Goal: Transaction & Acquisition: Book appointment/travel/reservation

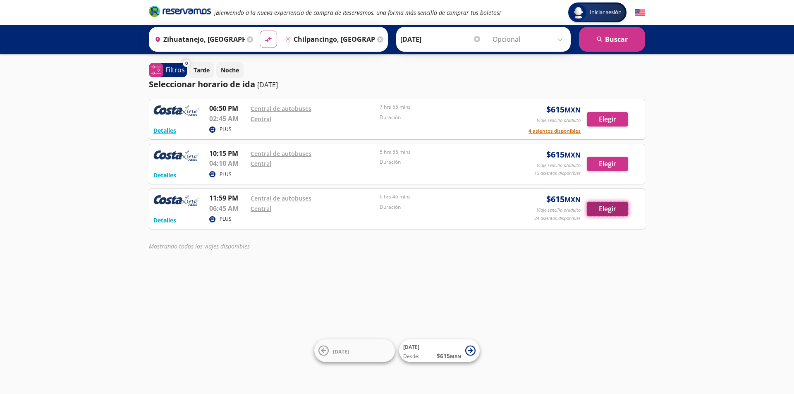
click at [596, 210] on button "Elegir" at bounding box center [607, 209] width 41 height 14
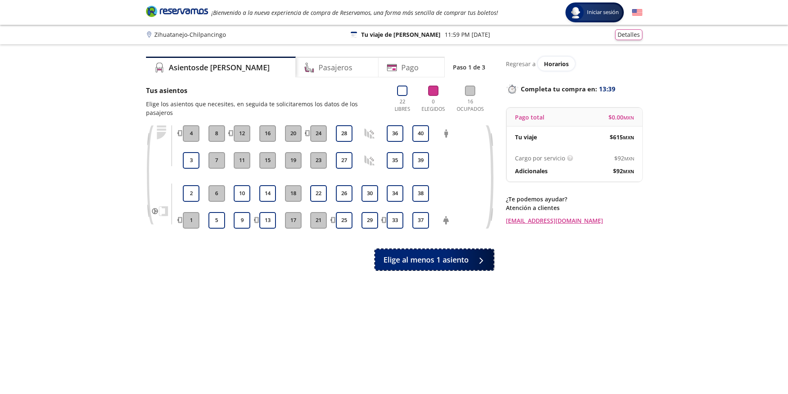
click at [414, 254] on span "Elige al menos 1 asiento" at bounding box center [425, 259] width 85 height 11
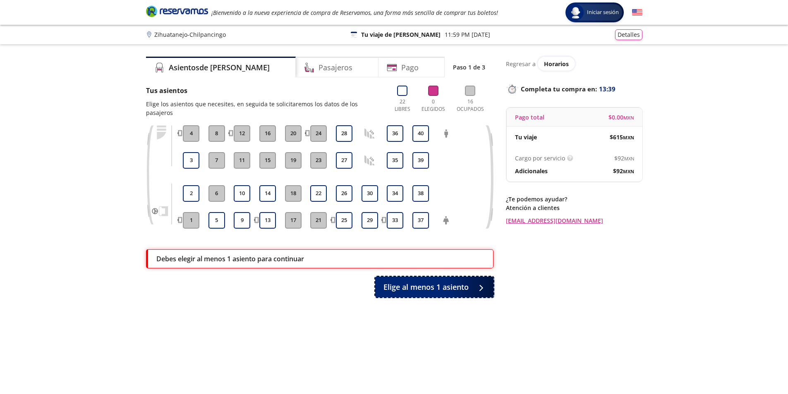
scroll to position [51, 0]
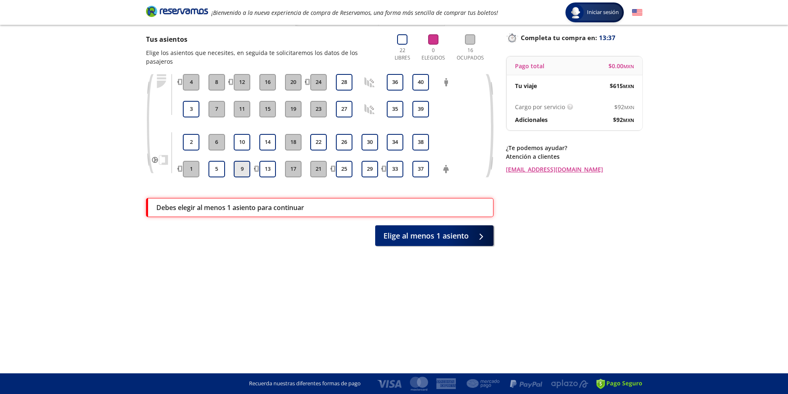
click at [244, 161] on button "9" at bounding box center [242, 169] width 17 height 17
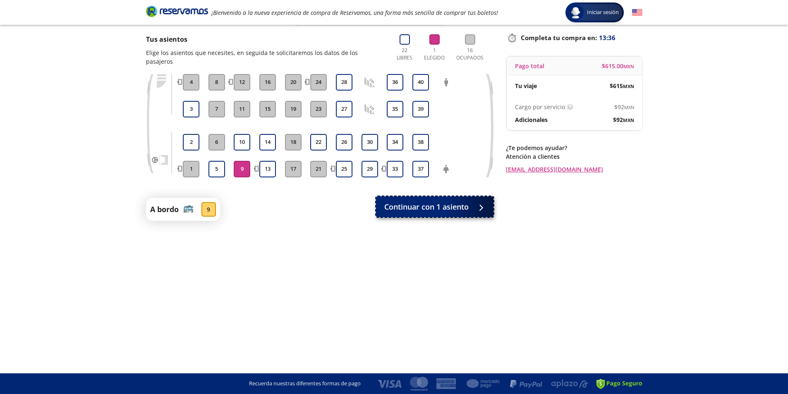
click at [414, 201] on span "Continuar con 1 asiento" at bounding box center [426, 206] width 84 height 11
